Goal: Find specific page/section: Find specific page/section

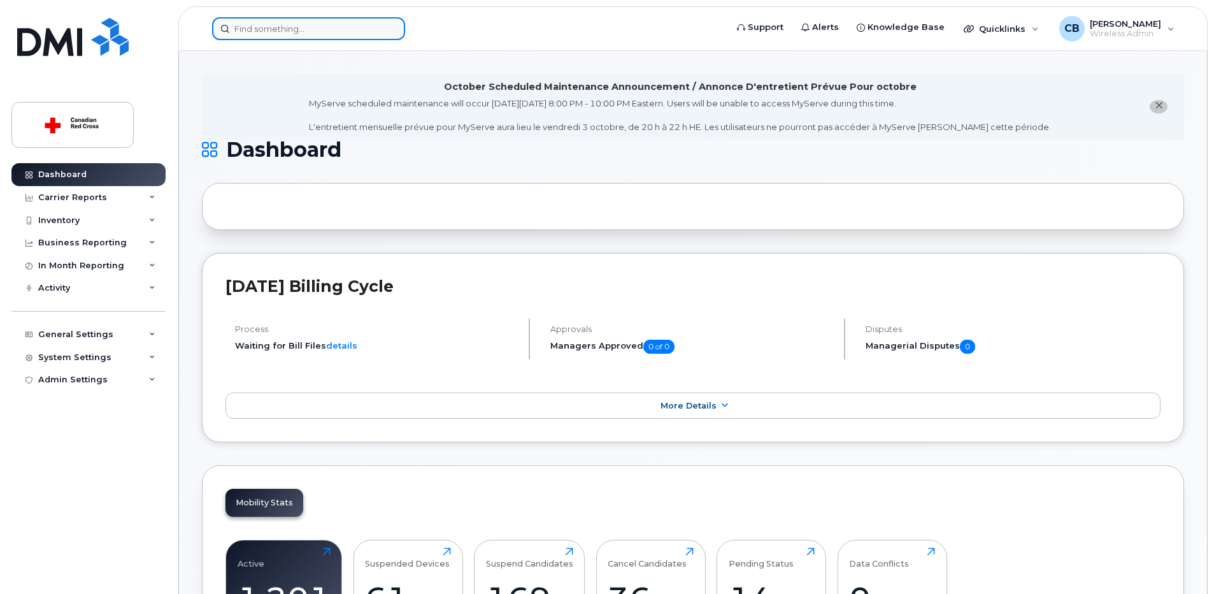
click at [254, 34] on input at bounding box center [308, 28] width 193 height 23
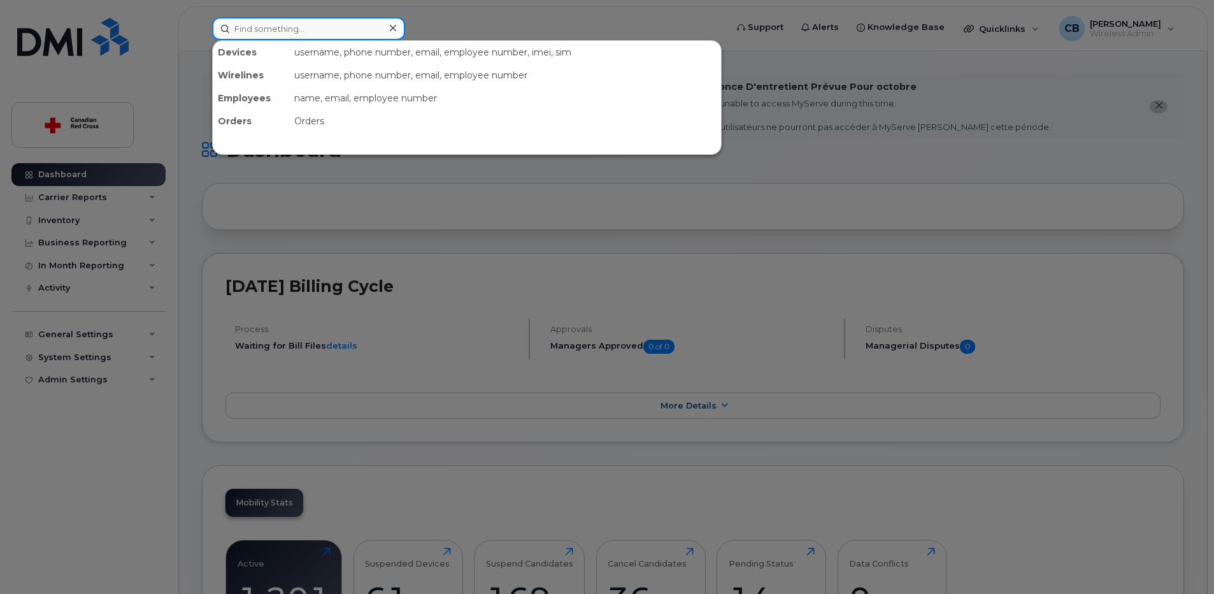
paste input "[PHONE_NUMBER]"
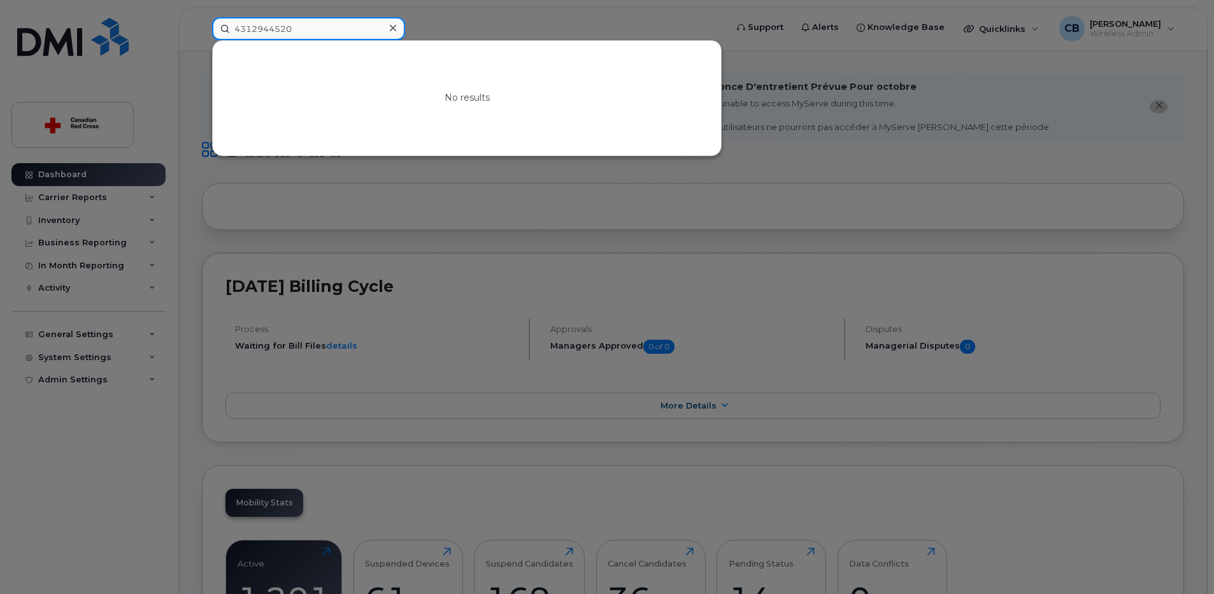
drag, startPoint x: 303, startPoint y: 27, endPoint x: 234, endPoint y: 24, distance: 68.9
click at [234, 24] on input "4312944520" at bounding box center [308, 28] width 193 height 23
paste input "204333 3977"
type input "2043333977"
click at [394, 25] on icon at bounding box center [393, 28] width 6 height 10
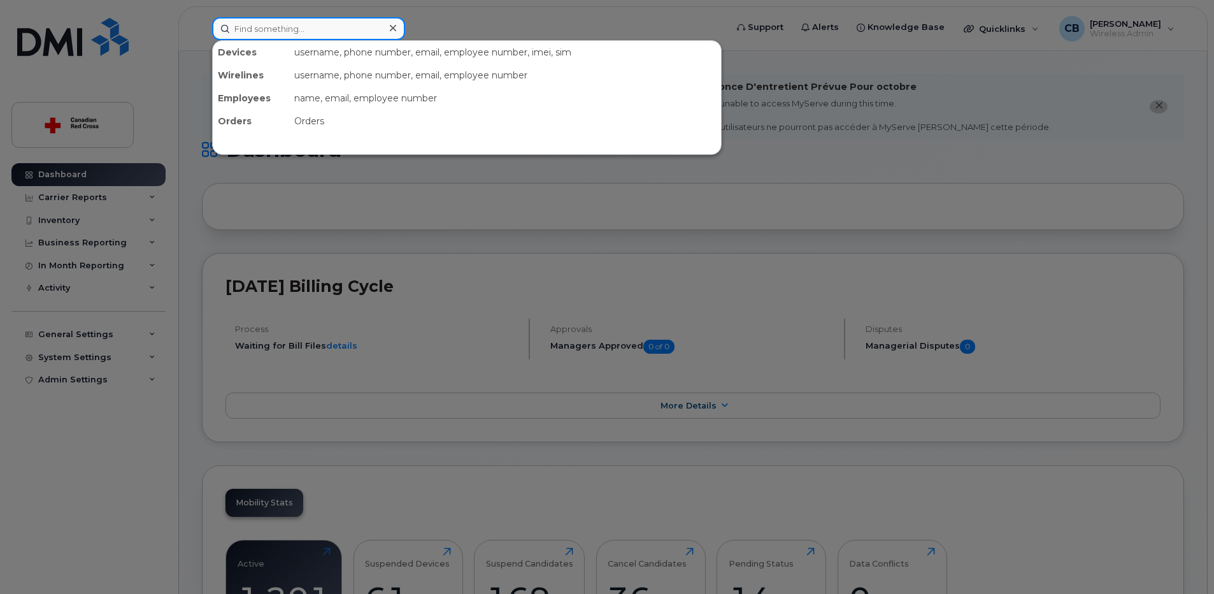
click at [329, 35] on input at bounding box center [308, 28] width 193 height 23
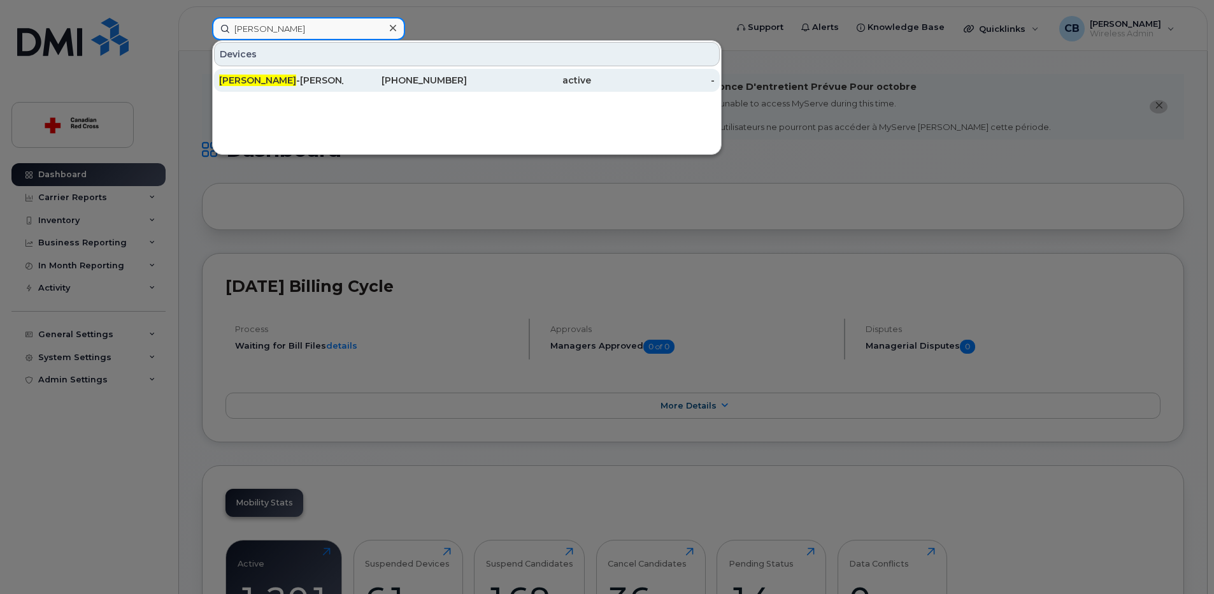
type input "[PERSON_NAME]"
click at [270, 82] on div "[PERSON_NAME] -[PERSON_NAME]" at bounding box center [281, 80] width 124 height 13
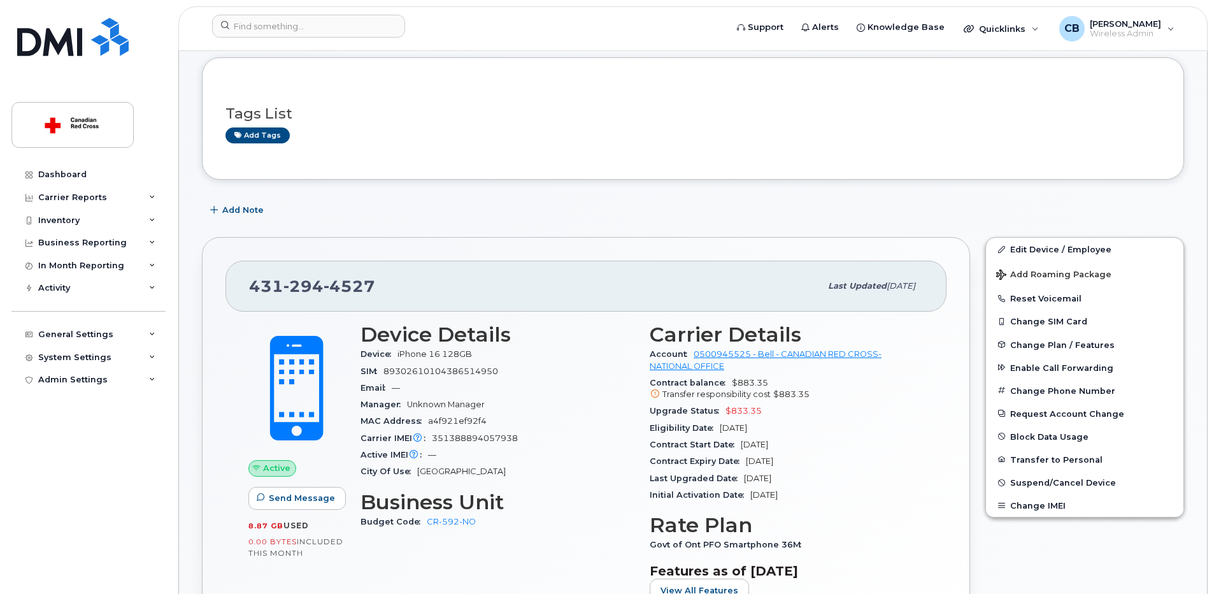
scroll to position [255, 0]
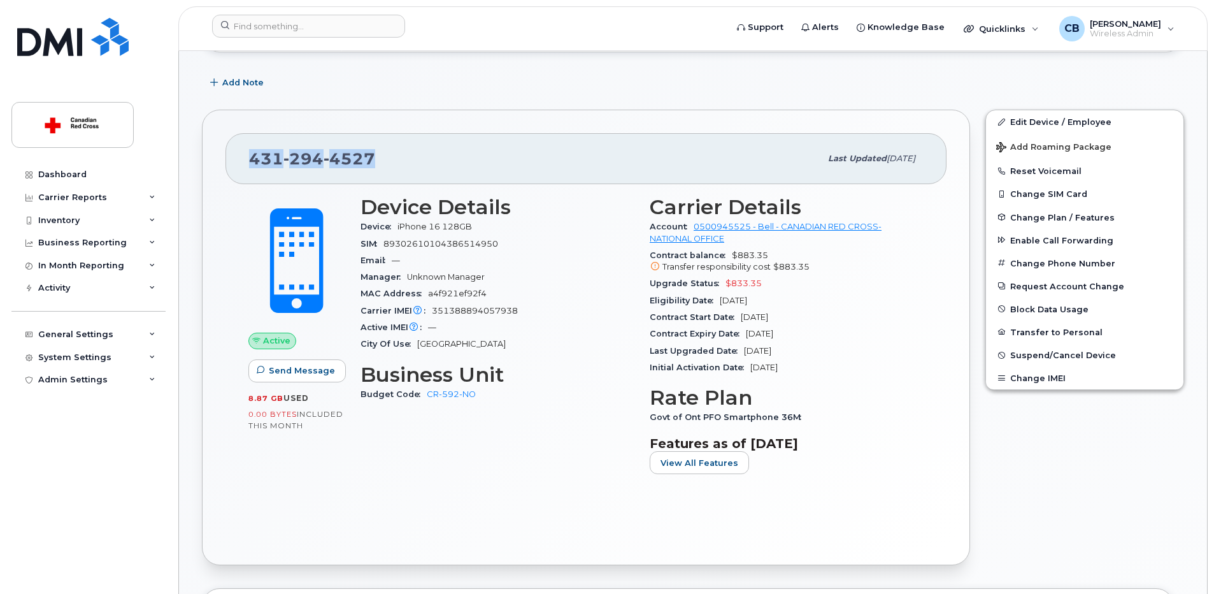
drag, startPoint x: 384, startPoint y: 157, endPoint x: 224, endPoint y: 155, distance: 159.9
click at [224, 155] on div "431 294 4527 Last updated Sep 22, 2025 Active Send Message 8.87 GB  used 0.00 B…" at bounding box center [586, 337] width 768 height 455
click at [451, 455] on div "Device Details Device iPhone 16 128GB SIM 89302610104386514950 Email — Manager …" at bounding box center [497, 340] width 289 height 304
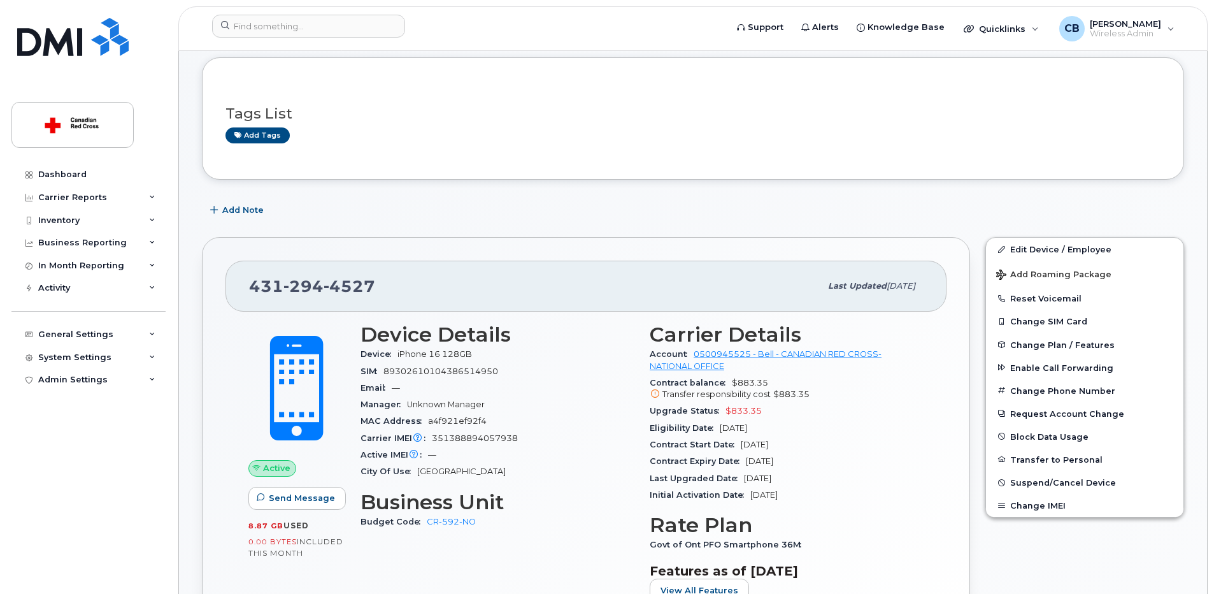
scroll to position [191, 0]
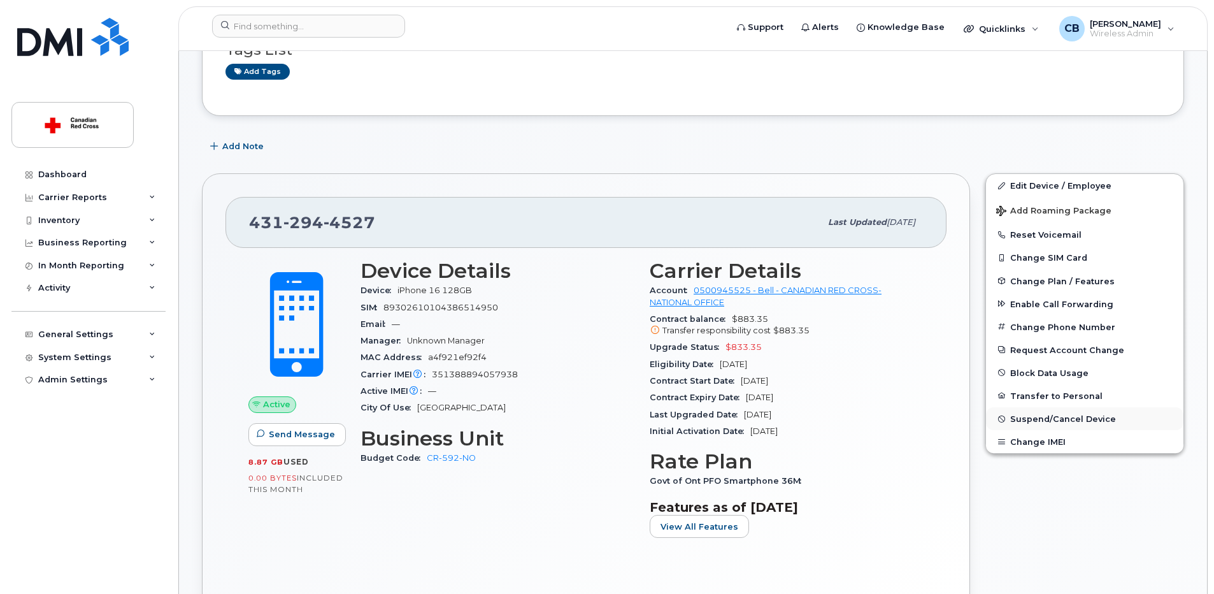
click at [1037, 421] on span "Suspend/Cancel Device" at bounding box center [1063, 419] width 106 height 10
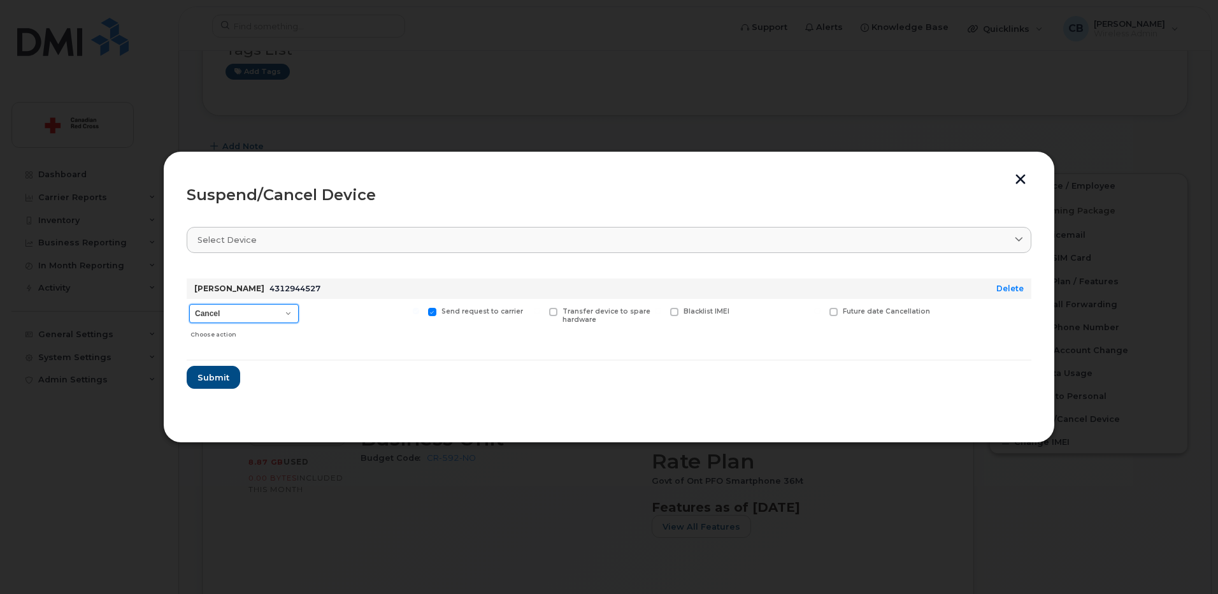
click at [242, 312] on select "Cancel Suspend - Extend Suspension Suspend - Reduced Rate Suspend - Full Rate S…" at bounding box center [244, 313] width 110 height 19
select select "[object Object]"
click at [189, 304] on select "Cancel Suspend - Extend Suspension Suspend - Reduced Rate Suspend - Full Rate S…" at bounding box center [244, 313] width 110 height 19
click at [215, 378] on span "Submit" at bounding box center [213, 377] width 32 height 12
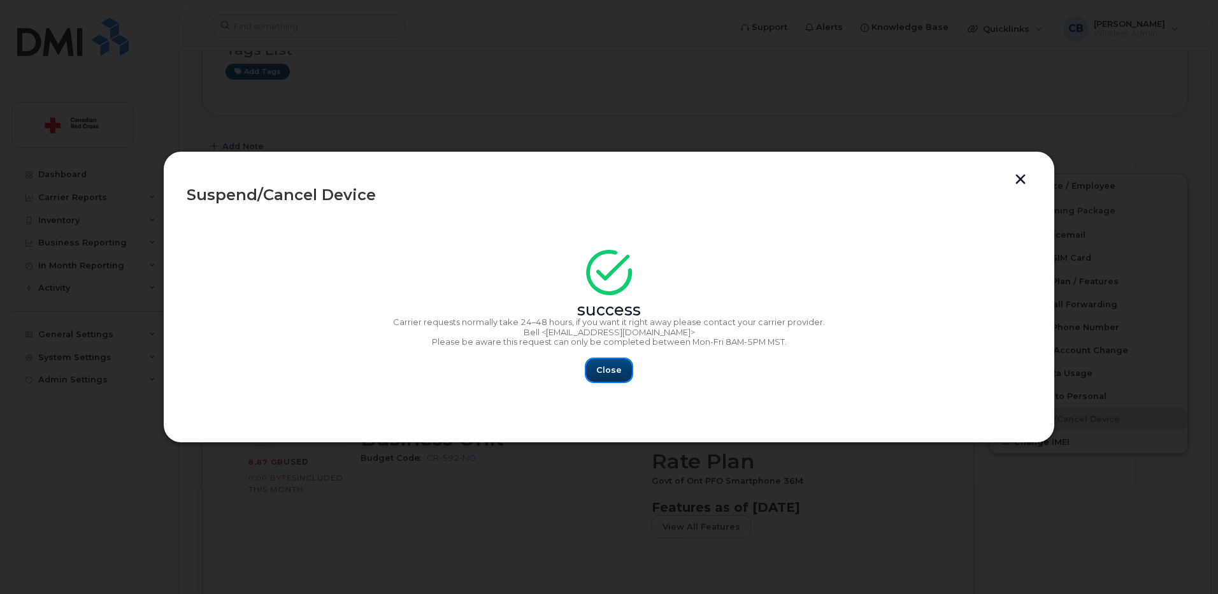
click at [609, 368] on span "Close" at bounding box center [608, 370] width 25 height 12
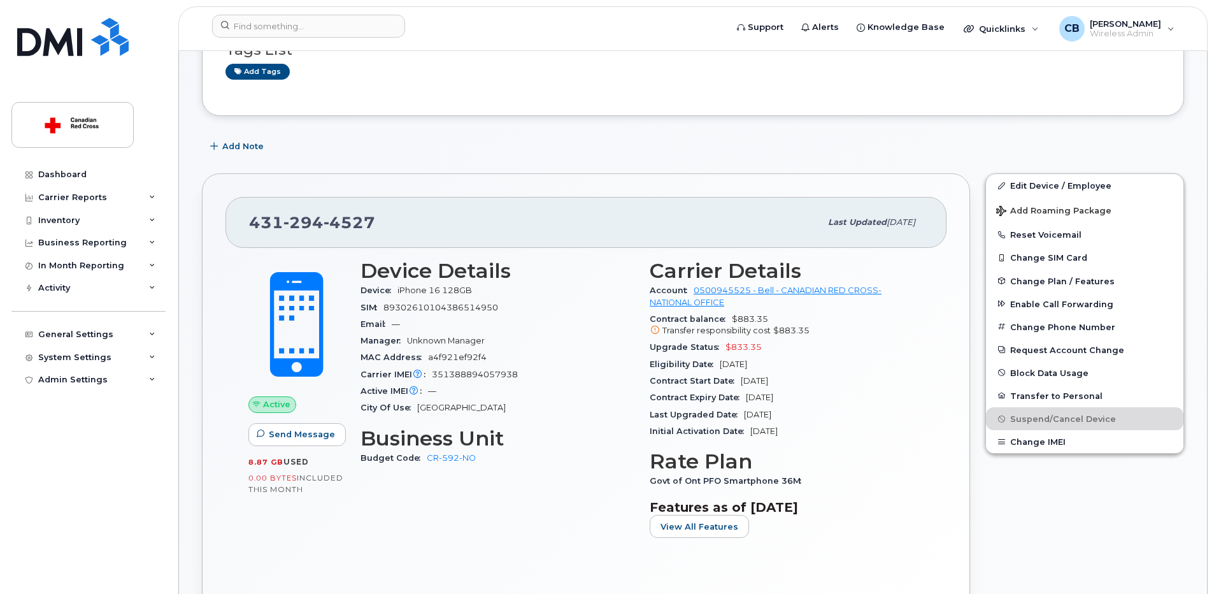
scroll to position [0, 0]
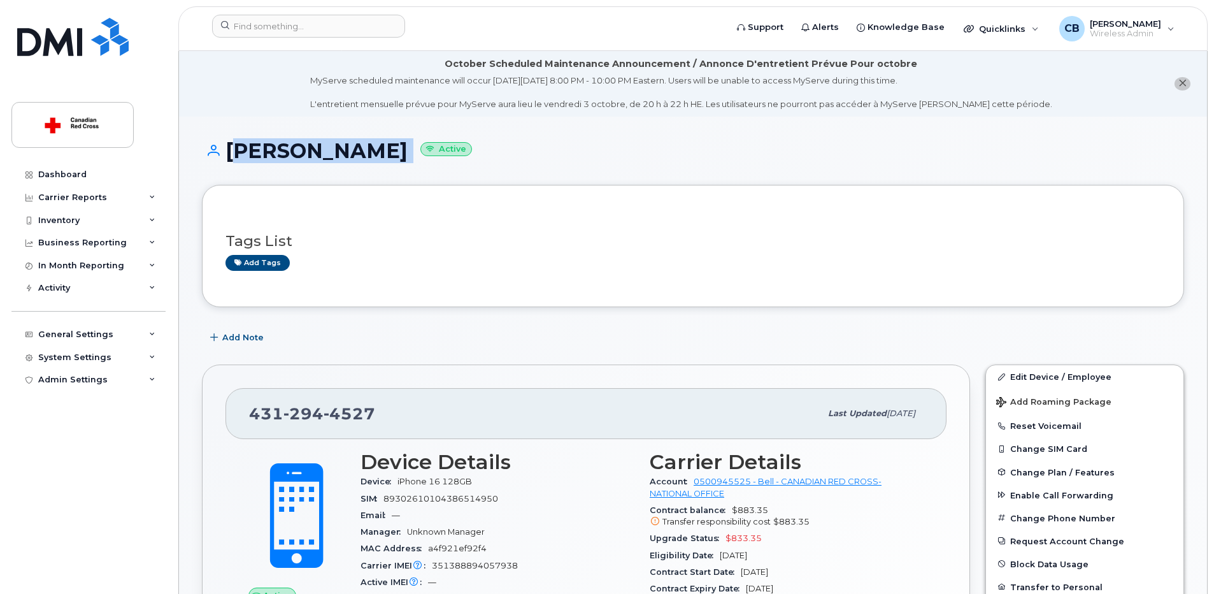
drag, startPoint x: 341, startPoint y: 150, endPoint x: 229, endPoint y: 150, distance: 112.7
click at [229, 150] on h1 "Lisa Hill-Vermette Active" at bounding box center [693, 150] width 982 height 22
copy h1 "Lisa Hill-Vermette"
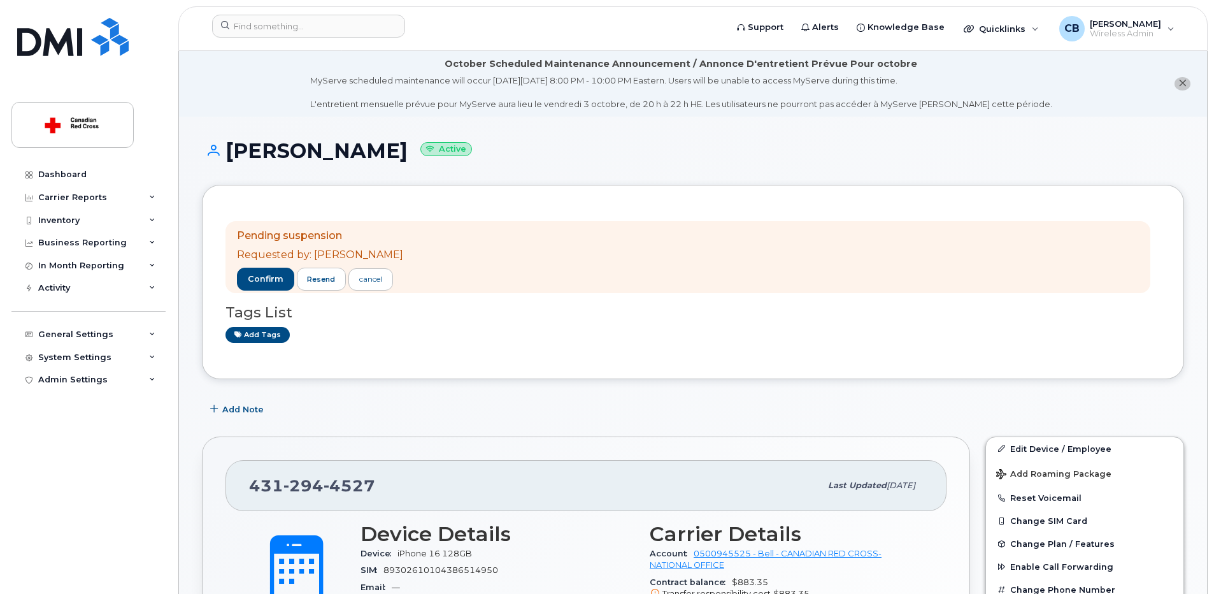
scroll to position [127, 0]
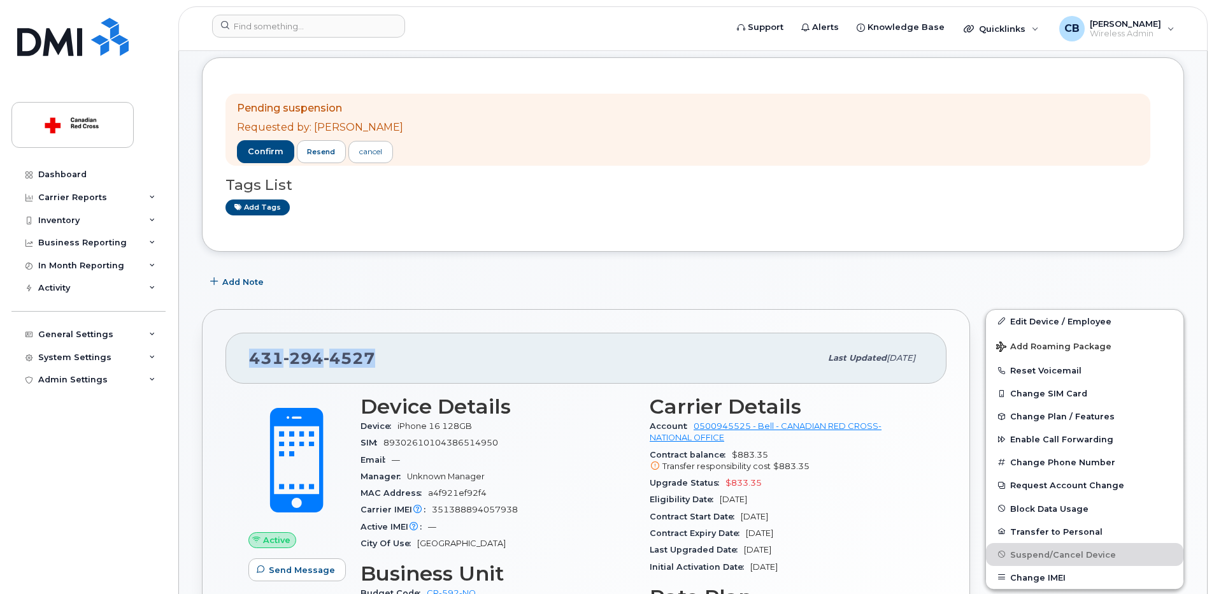
drag, startPoint x: 390, startPoint y: 359, endPoint x: 245, endPoint y: 358, distance: 145.2
click at [245, 358] on div "431 294 4527 Last updated Sep 22, 2025" at bounding box center [585, 357] width 721 height 51
copy span "431 294 4527"
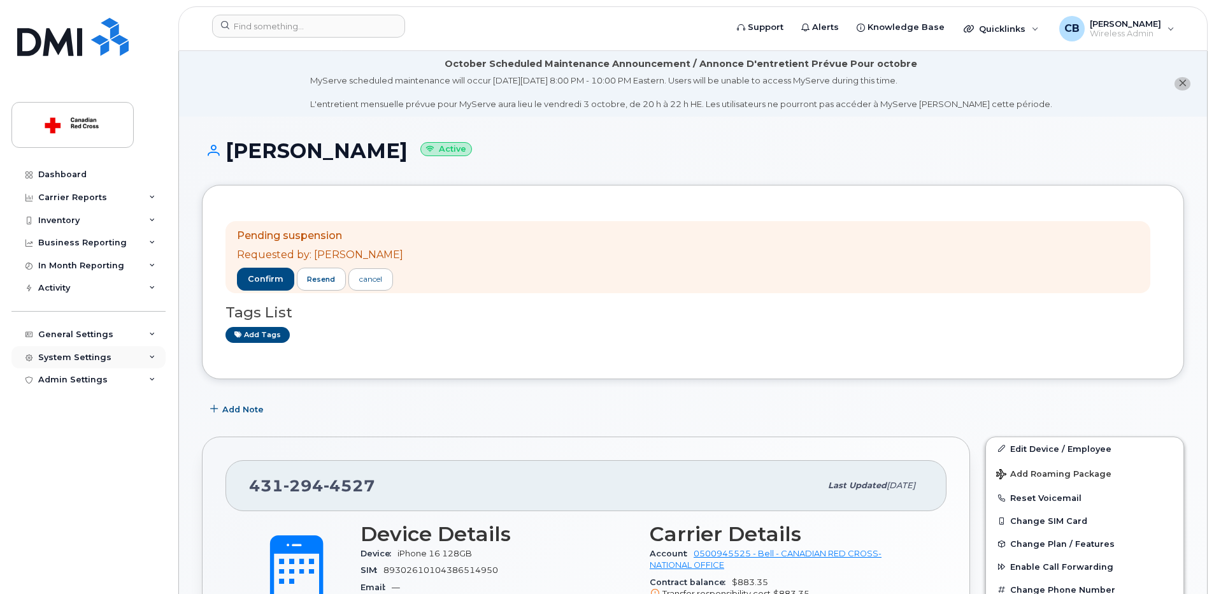
click at [92, 360] on div "System Settings" at bounding box center [74, 357] width 73 height 10
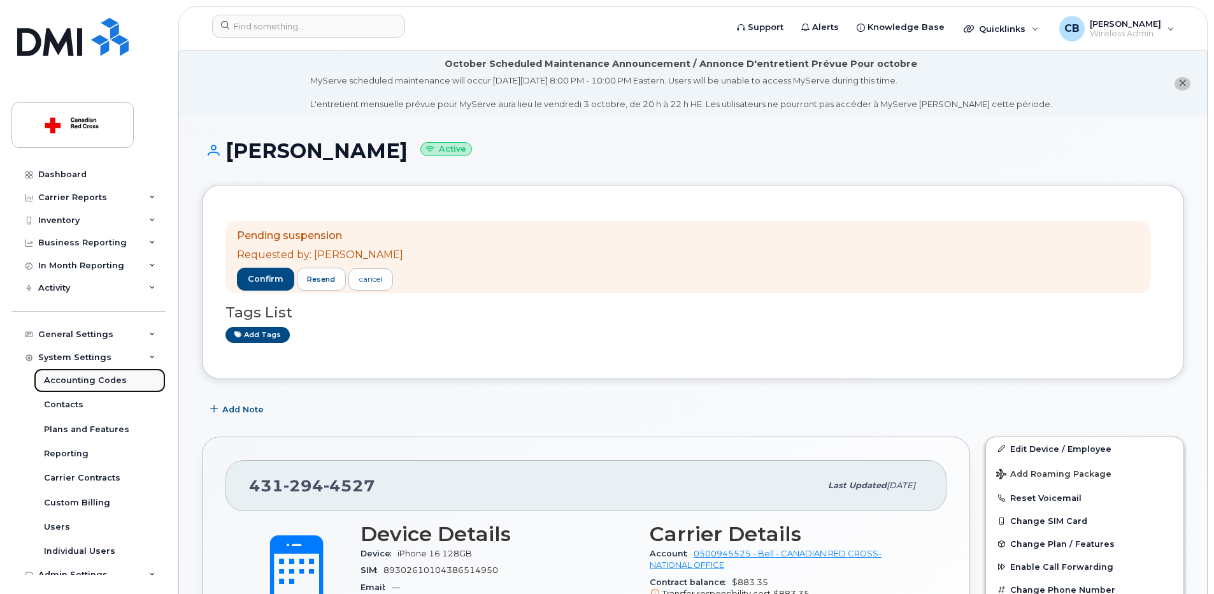
click at [101, 381] on div "Accounting Codes" at bounding box center [85, 380] width 83 height 11
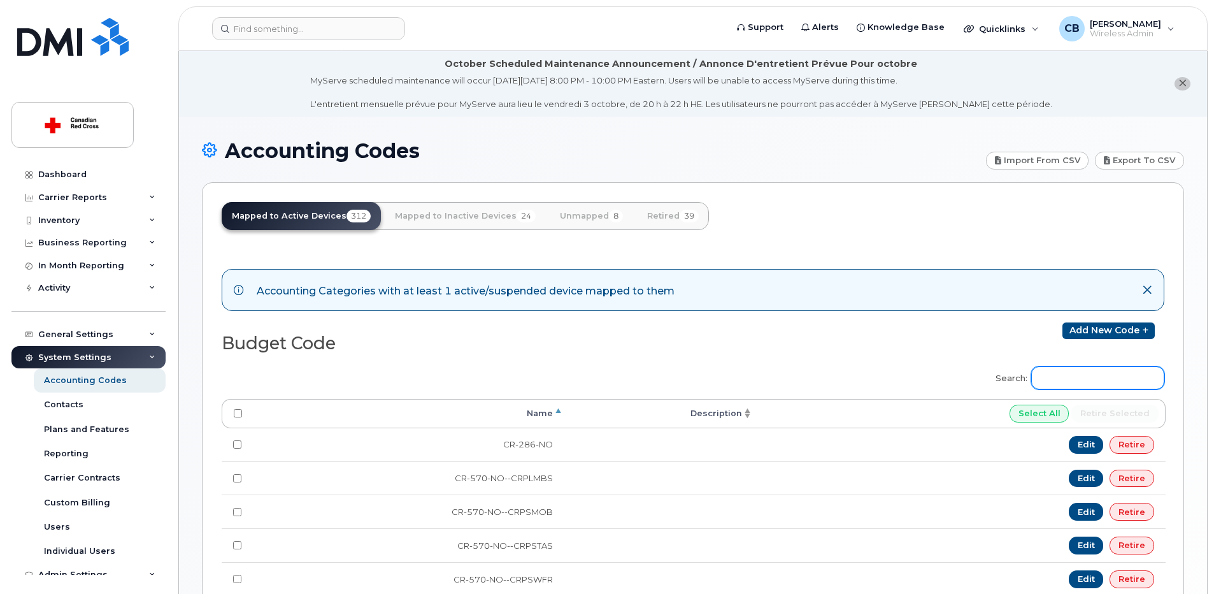
click at [1075, 378] on input "Search:" at bounding box center [1097, 377] width 133 height 23
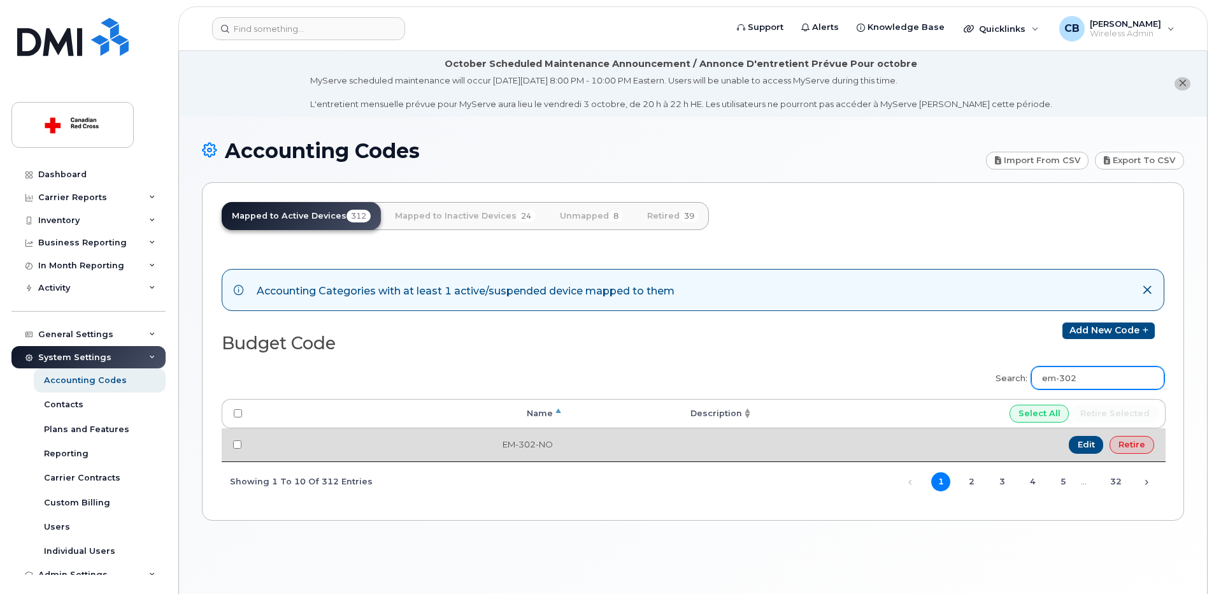
type input "em-302"
drag, startPoint x: 550, startPoint y: 444, endPoint x: 501, endPoint y: 443, distance: 49.7
click at [501, 443] on td "EM-302-NO" at bounding box center [408, 444] width 311 height 33
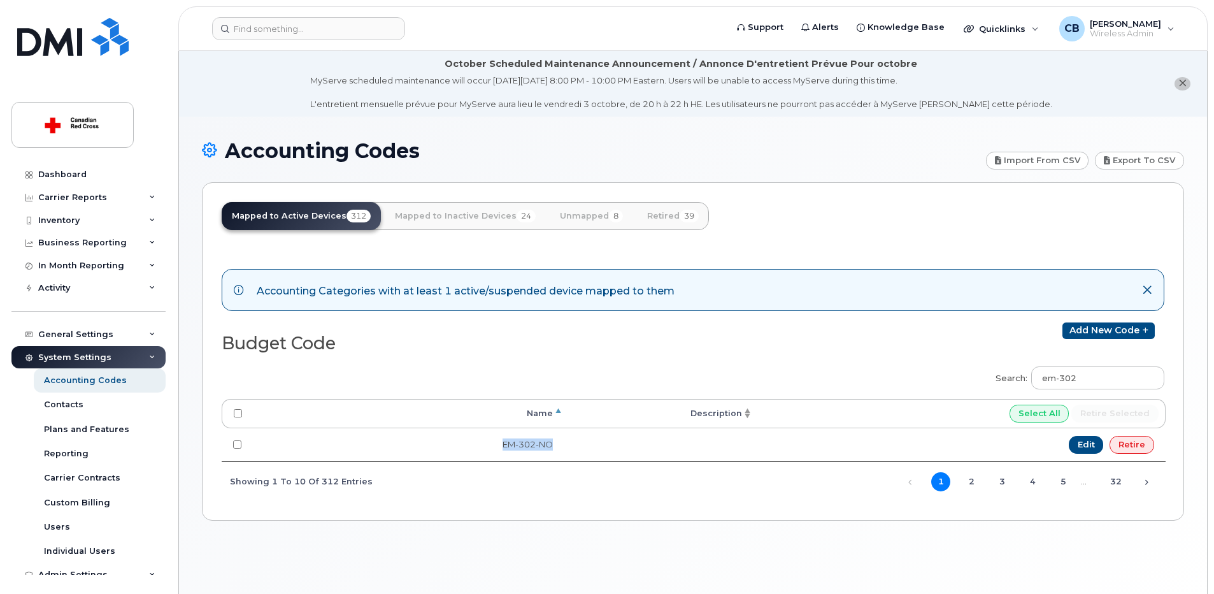
copy td "EM-302-NO"
